Goal: Transaction & Acquisition: Purchase product/service

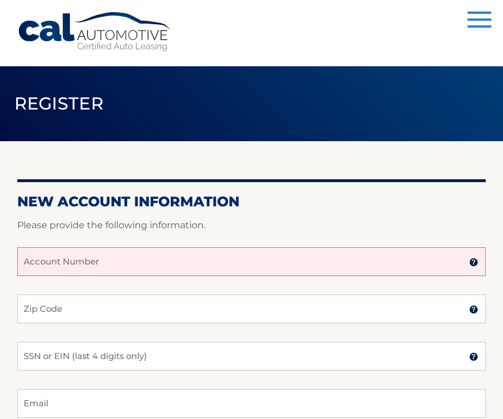
click at [482, 18] on span "button" at bounding box center [479, 19] width 24 height 2
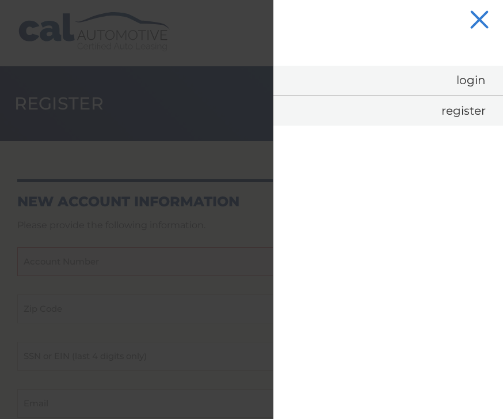
click at [476, 89] on link "Login" at bounding box center [388, 80] width 230 height 29
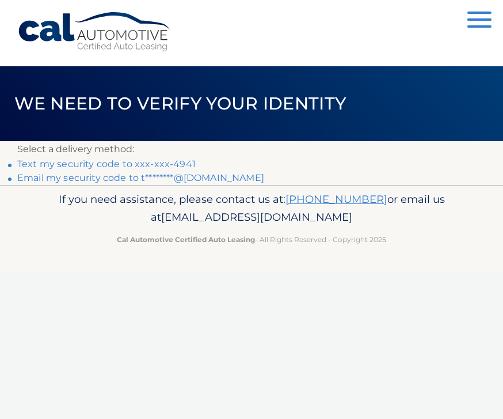
click at [142, 164] on link "Text my security code to xxx-xxx-4941" at bounding box center [106, 163] width 178 height 11
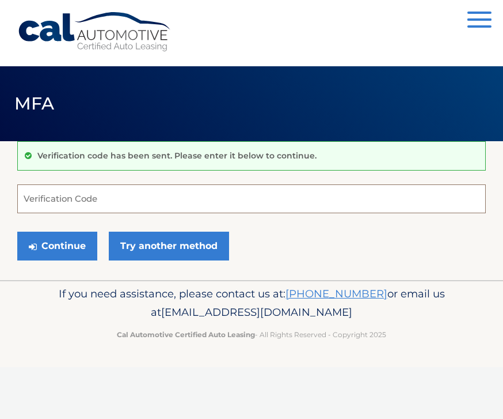
click at [48, 204] on input "Verification Code" at bounding box center [251, 198] width 469 height 29
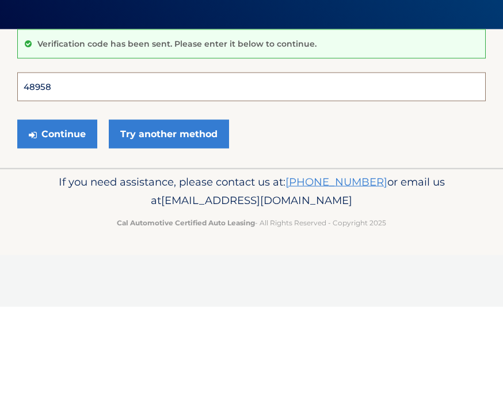
type input "489588"
click at [57, 231] on button "Continue" at bounding box center [57, 245] width 80 height 29
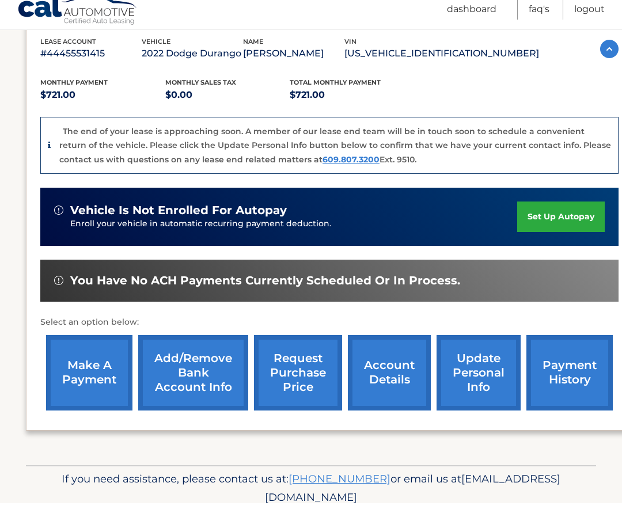
scroll to position [202, 0]
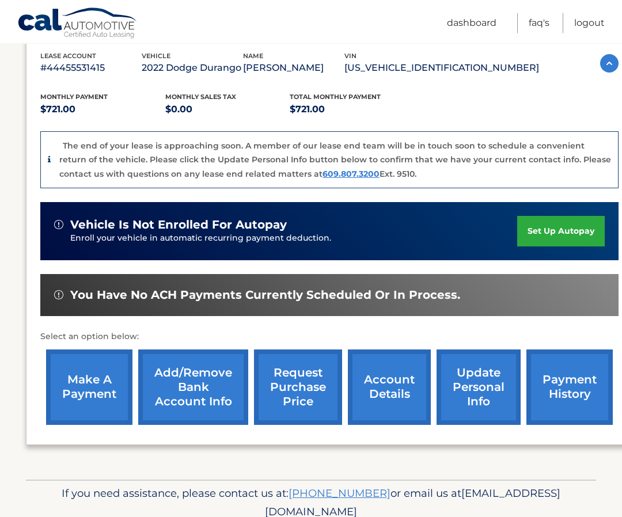
click at [90, 380] on link "make a payment" at bounding box center [89, 386] width 86 height 75
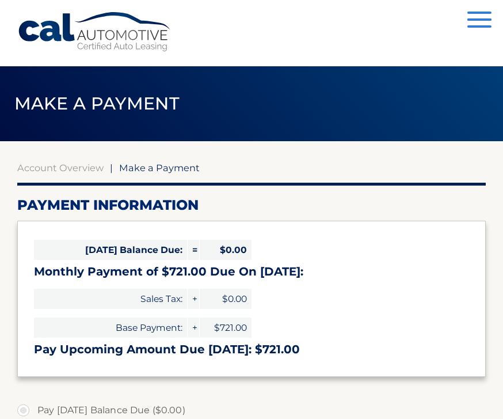
select select "OWZlYmRjNjItMjEzNy00MTg1LWE0YWYtMWU5YTJlODdhZTYx"
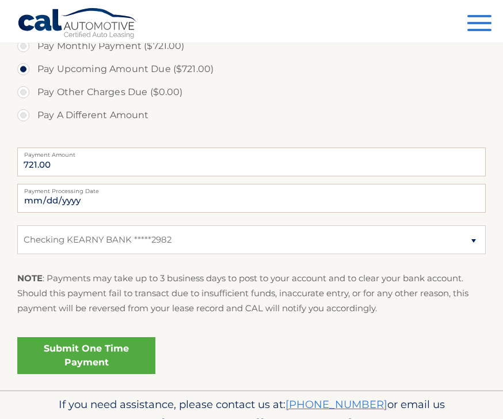
scroll to position [406, 0]
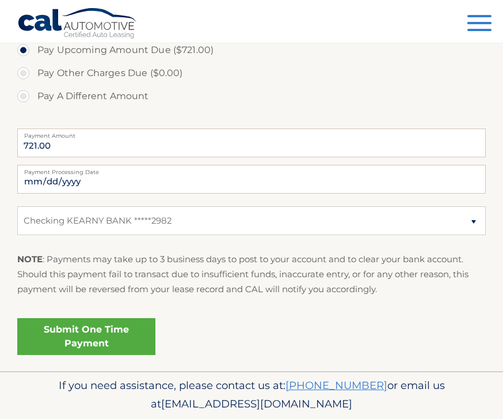
click at [101, 336] on link "Submit One Time Payment" at bounding box center [86, 336] width 138 height 37
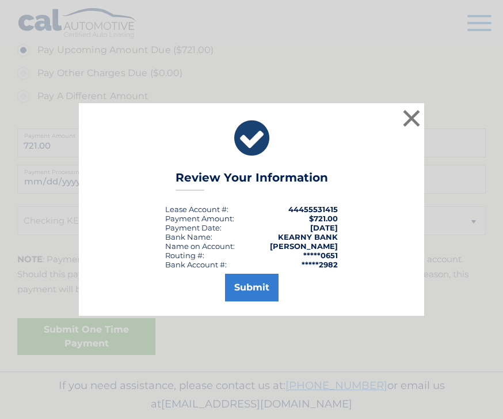
click at [252, 301] on button "Submit" at bounding box center [252, 287] width 54 height 28
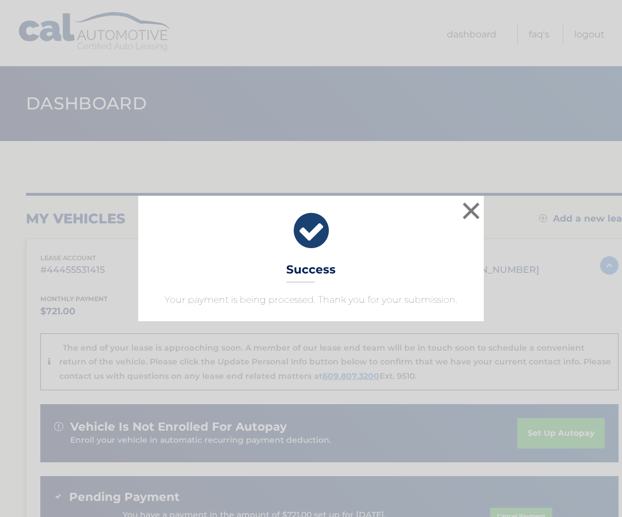
click at [461, 212] on button "×" at bounding box center [470, 210] width 23 height 23
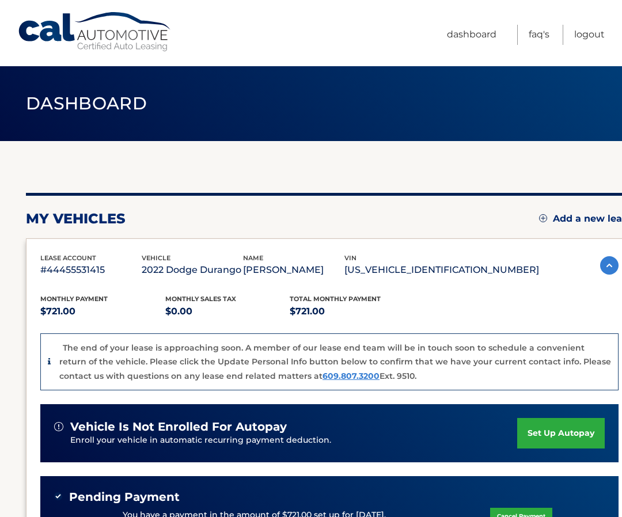
click at [600, 33] on link "Logout" at bounding box center [589, 35] width 31 height 20
